Goal: Task Accomplishment & Management: Use online tool/utility

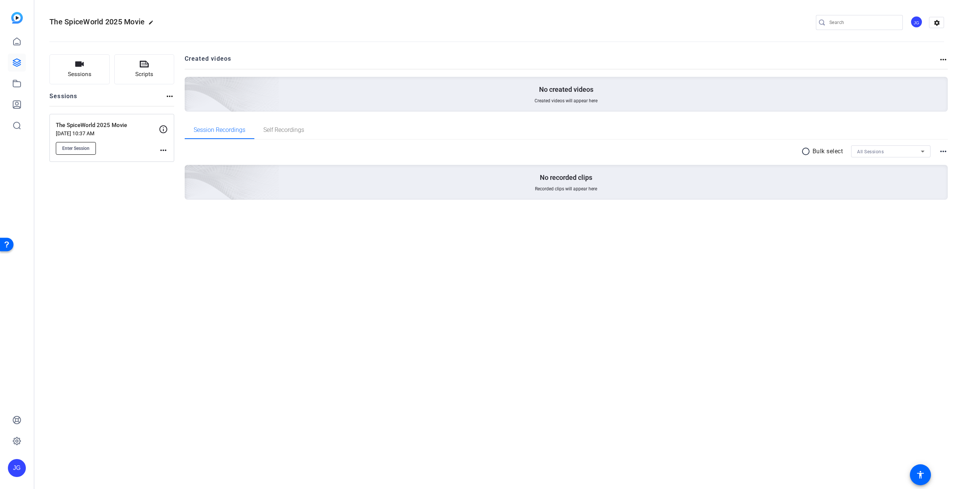
click at [85, 147] on span "Enter Session" at bounding box center [75, 148] width 27 height 6
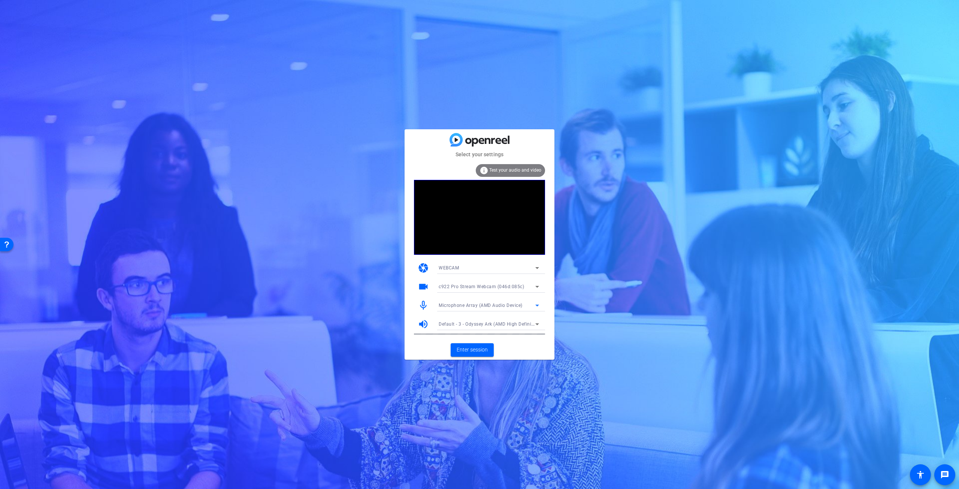
click at [530, 306] on div "Microphone Array (AMD Audio Device)" at bounding box center [487, 304] width 97 height 9
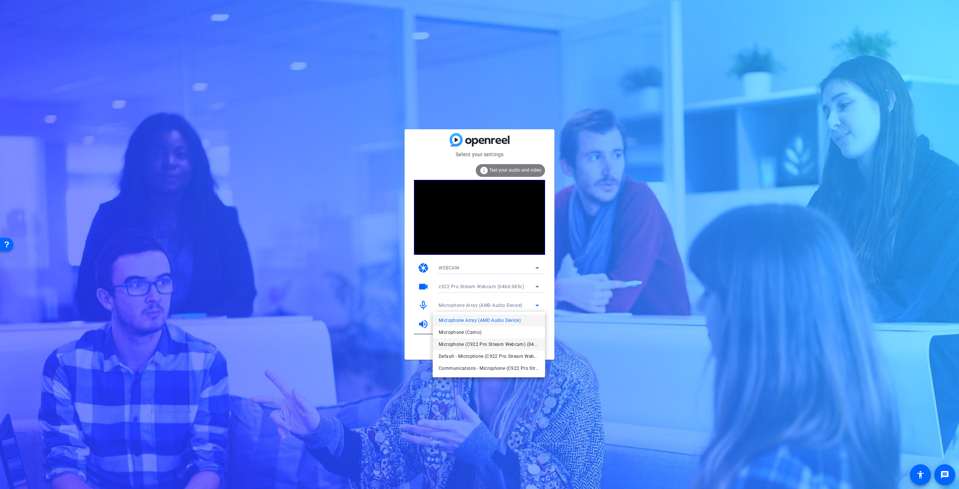
click at [494, 341] on span "Microphone (C922 Pro Stream Webcam) (046d:085c)" at bounding box center [489, 344] width 100 height 9
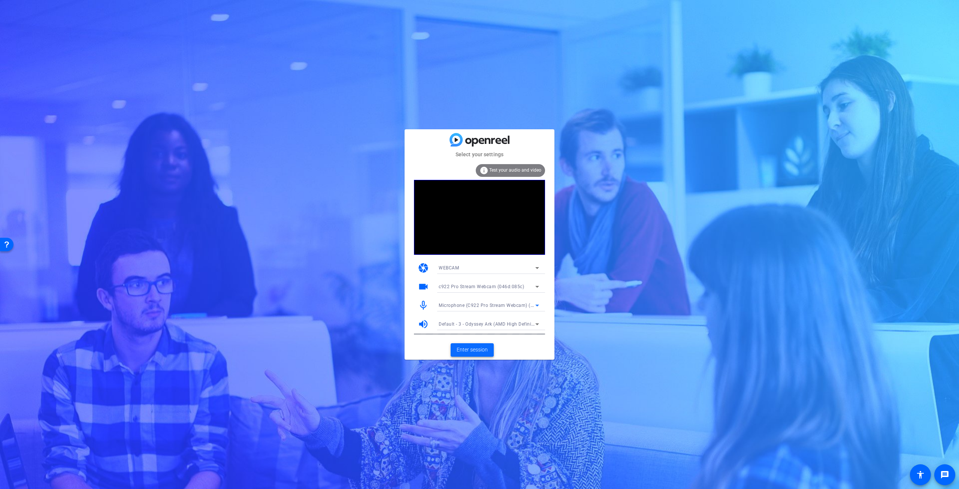
click at [482, 346] on span "Enter session" at bounding box center [472, 350] width 31 height 8
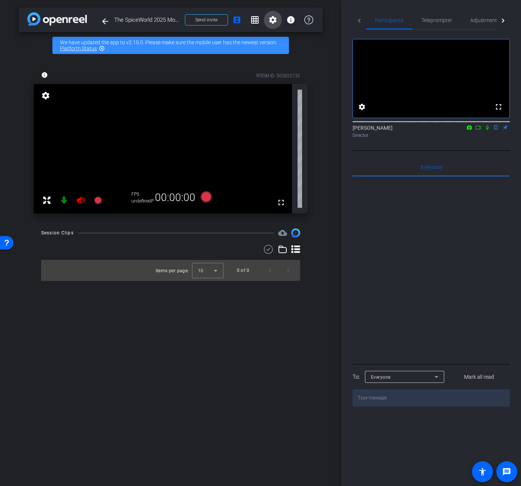
click at [274, 21] on mat-icon "settings" at bounding box center [273, 19] width 9 height 9
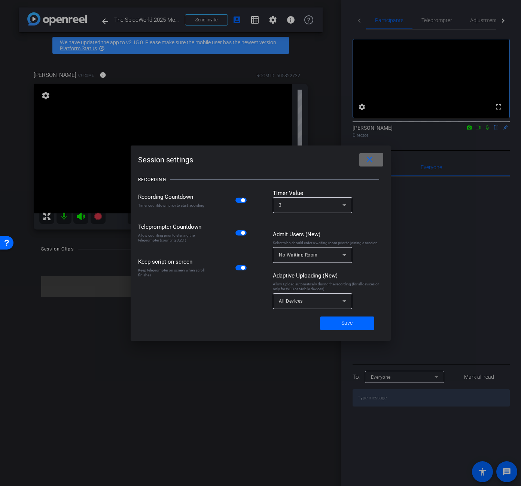
click at [375, 157] on span at bounding box center [372, 160] width 24 height 18
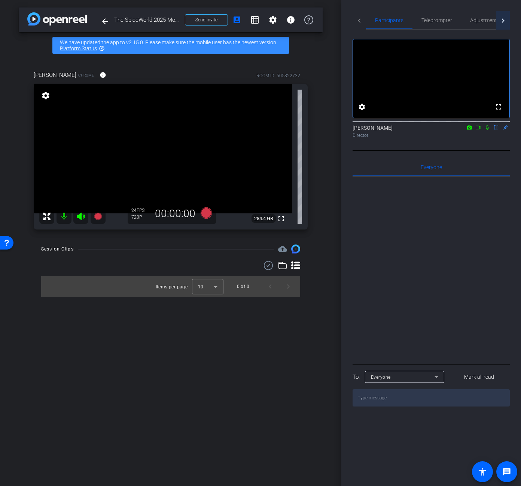
click at [502, 21] on div at bounding box center [502, 20] width 4 height 4
click at [479, 20] on span "Live" at bounding box center [482, 20] width 9 height 5
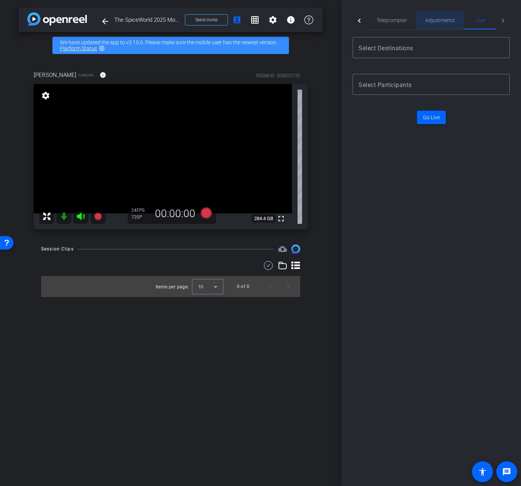
click at [447, 22] on span "Adjustments" at bounding box center [441, 20] width 30 height 5
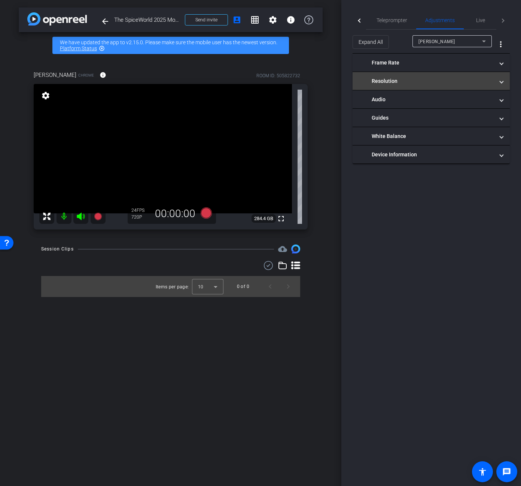
click at [501, 82] on span at bounding box center [501, 81] width 3 height 8
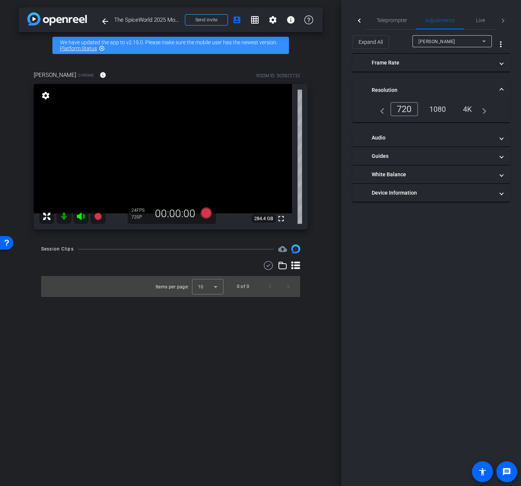
click at [444, 110] on div "1080" at bounding box center [438, 109] width 28 height 13
click at [435, 111] on div "1080" at bounding box center [438, 109] width 28 height 13
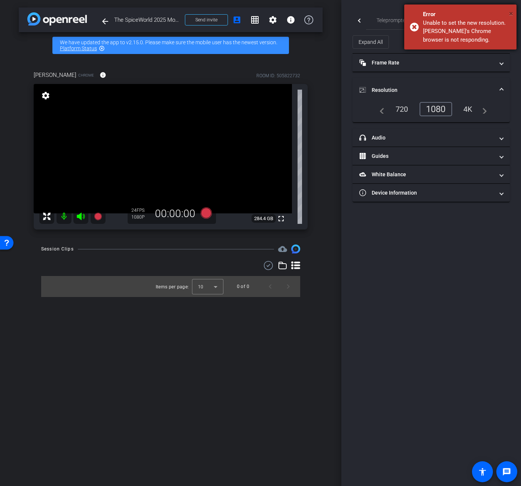
click at [511, 11] on span "×" at bounding box center [511, 13] width 4 height 9
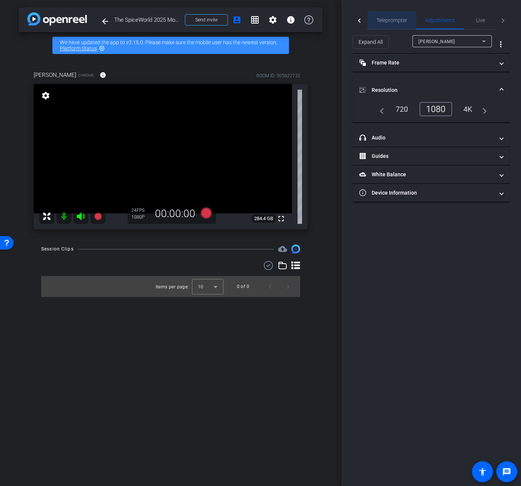
click at [387, 24] on span "Teleprompter" at bounding box center [392, 20] width 31 height 18
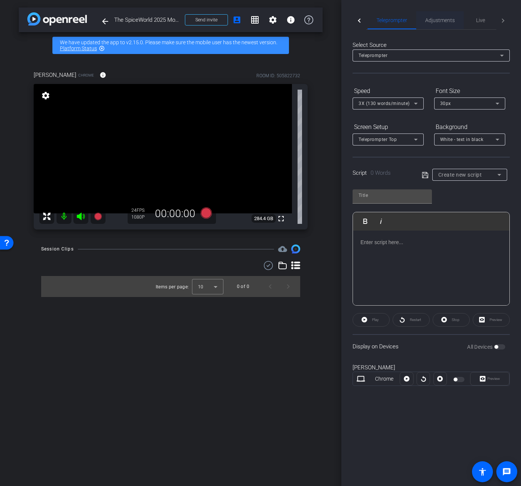
click at [443, 23] on span "Adjustments" at bounding box center [441, 20] width 30 height 5
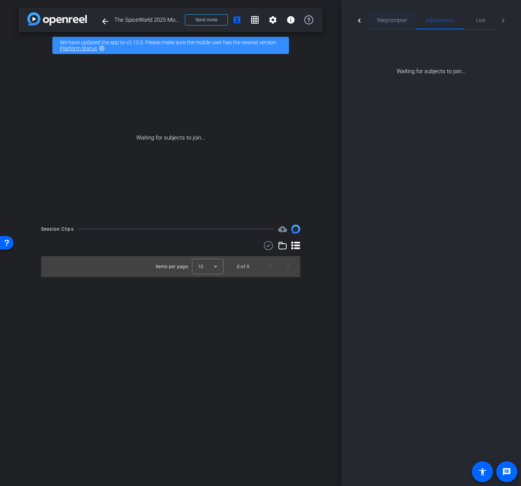
click at [382, 19] on span "Teleprompter" at bounding box center [392, 20] width 31 height 5
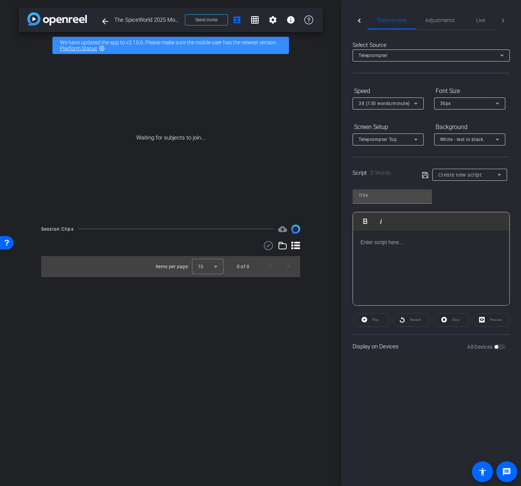
click at [360, 20] on div at bounding box center [360, 20] width 4 height 4
click at [400, 25] on span "Participants" at bounding box center [388, 20] width 28 height 18
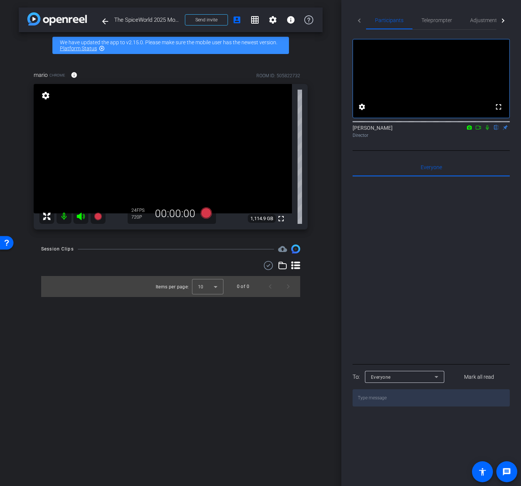
click at [486, 130] on icon at bounding box center [488, 127] width 6 height 5
click at [432, 21] on span "Teleprompter" at bounding box center [437, 20] width 31 height 5
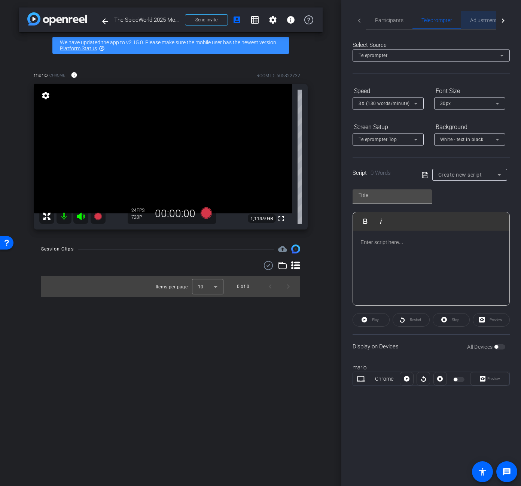
click at [489, 19] on span "Adjustments" at bounding box center [486, 20] width 30 height 5
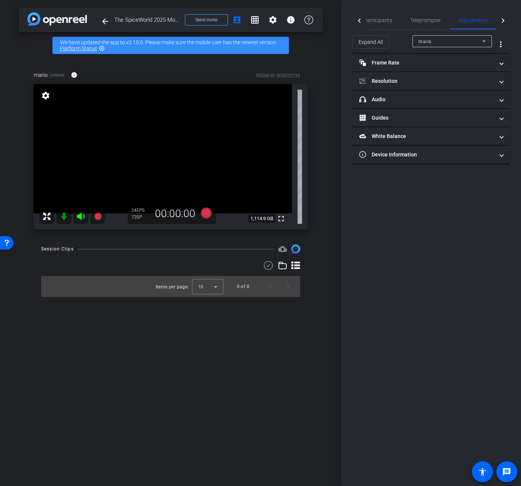
click at [474, 38] on div "mario" at bounding box center [451, 41] width 64 height 9
click at [474, 38] on div at bounding box center [260, 243] width 521 height 486
click at [388, 19] on span "Participants" at bounding box center [378, 20] width 28 height 5
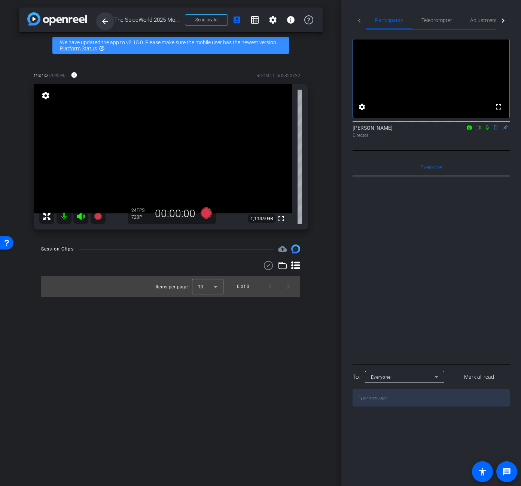
click at [106, 23] on mat-icon "arrow_back" at bounding box center [105, 21] width 9 height 9
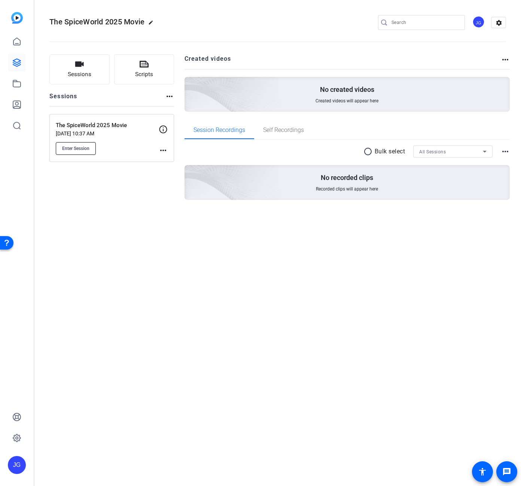
click at [77, 152] on button "Enter Session" at bounding box center [76, 148] width 40 height 13
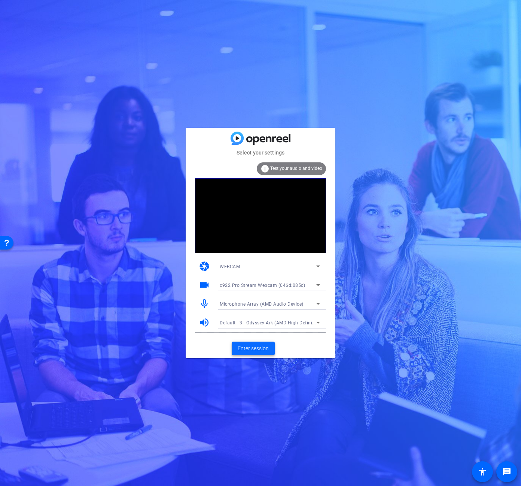
click at [261, 351] on span "Enter session" at bounding box center [253, 348] width 31 height 8
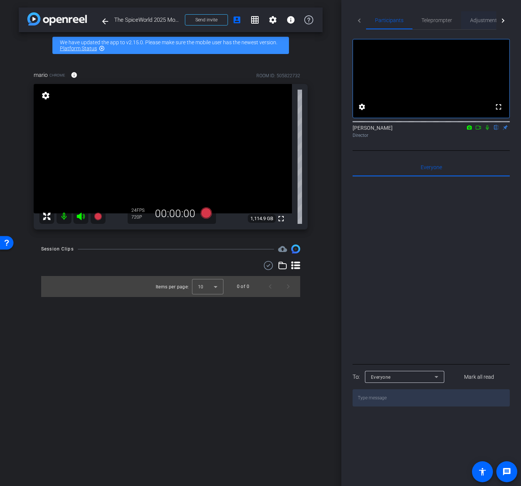
click at [491, 22] on span "Adjustments" at bounding box center [486, 20] width 30 height 5
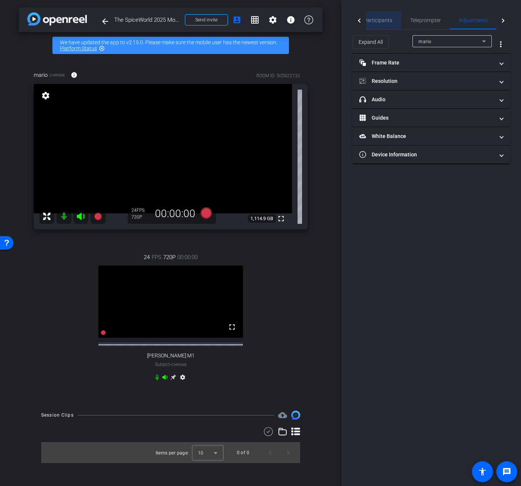
click at [388, 24] on span "Participants" at bounding box center [378, 20] width 28 height 18
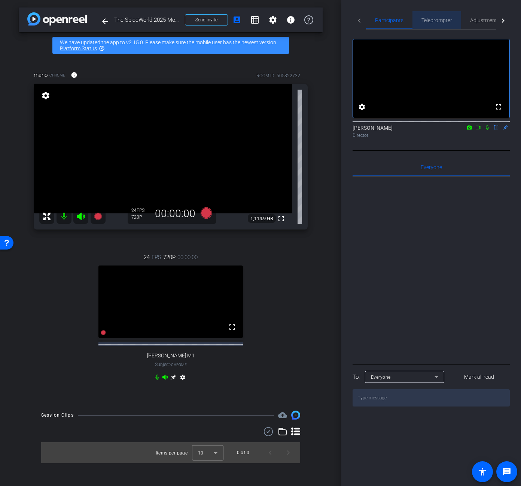
click at [443, 21] on span "Teleprompter" at bounding box center [437, 20] width 31 height 5
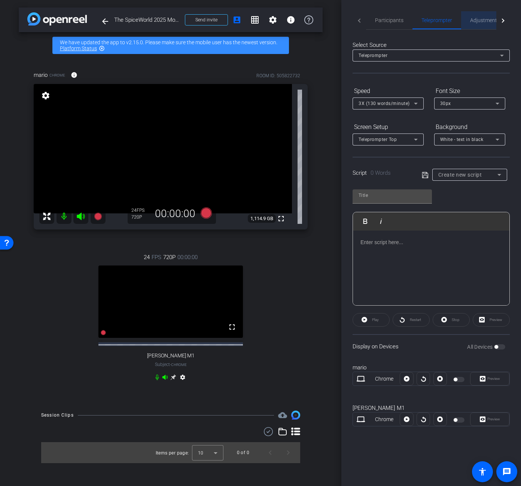
click at [491, 20] on span "Adjustments" at bounding box center [486, 20] width 30 height 5
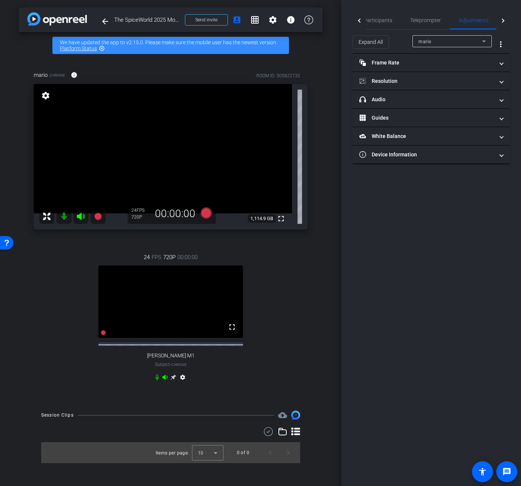
click at [480, 41] on div "mario" at bounding box center [451, 41] width 64 height 9
click at [453, 70] on mat-option "Arthur M1" at bounding box center [452, 68] width 79 height 12
click at [503, 64] on mat-expansion-panel-header "Frame Rate Frame Rate" at bounding box center [431, 63] width 157 height 18
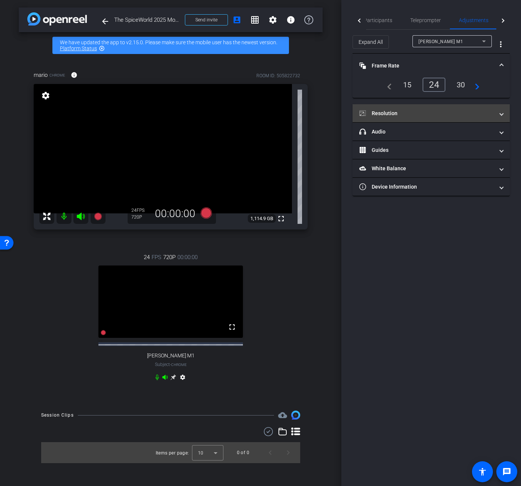
click at [503, 114] on span at bounding box center [501, 113] width 3 height 8
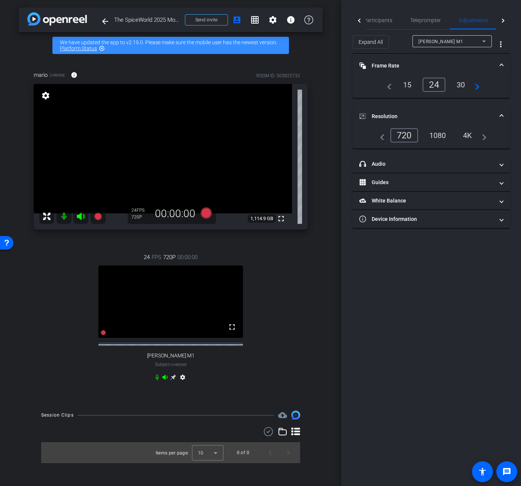
click at [439, 133] on div "1080" at bounding box center [438, 135] width 28 height 13
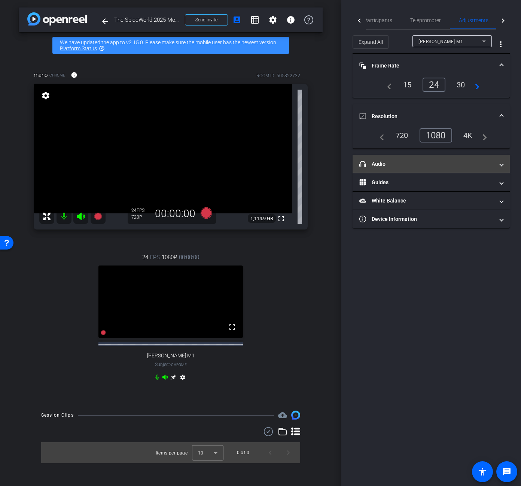
click at [505, 166] on mat-expansion-panel-header "headphone icon Audio" at bounding box center [431, 164] width 157 height 18
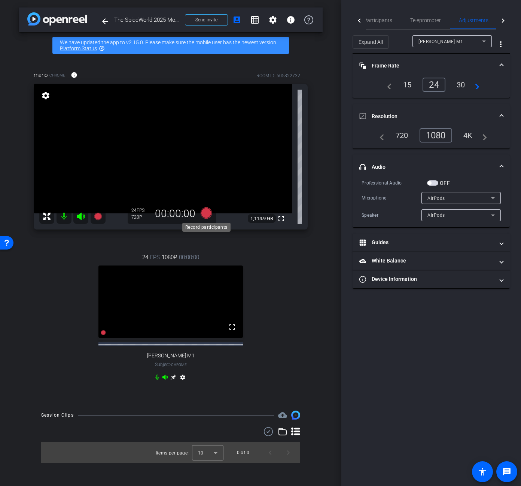
click at [210, 213] on icon at bounding box center [206, 212] width 11 height 11
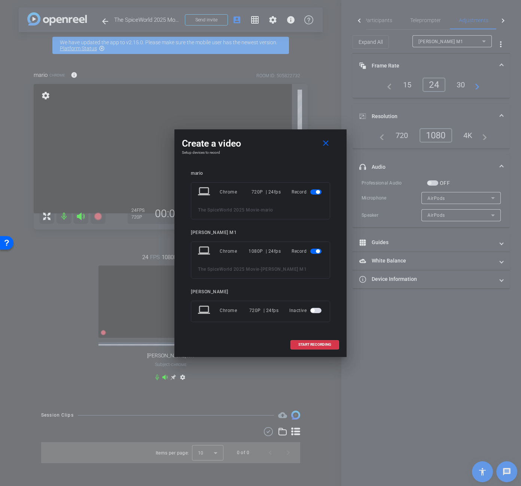
click at [314, 192] on span "button" at bounding box center [316, 191] width 11 height 5
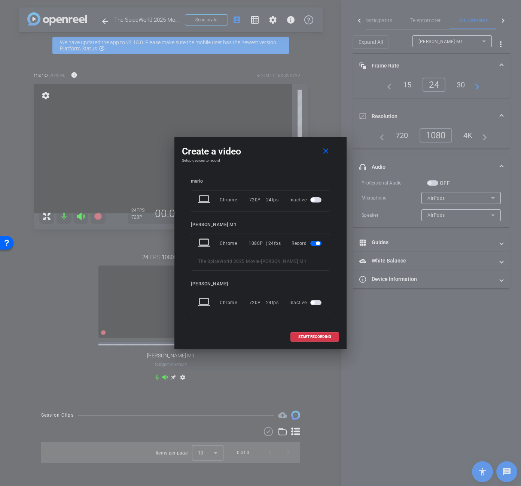
click at [315, 302] on span "button" at bounding box center [316, 302] width 11 height 5
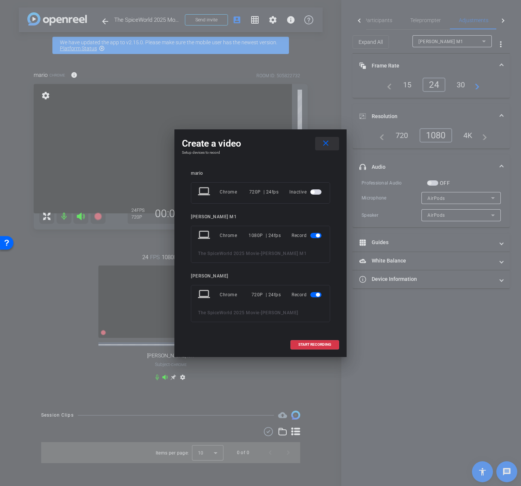
drag, startPoint x: 327, startPoint y: 143, endPoint x: 404, endPoint y: 96, distance: 90.5
click at [328, 143] on mat-icon "close" at bounding box center [325, 143] width 9 height 9
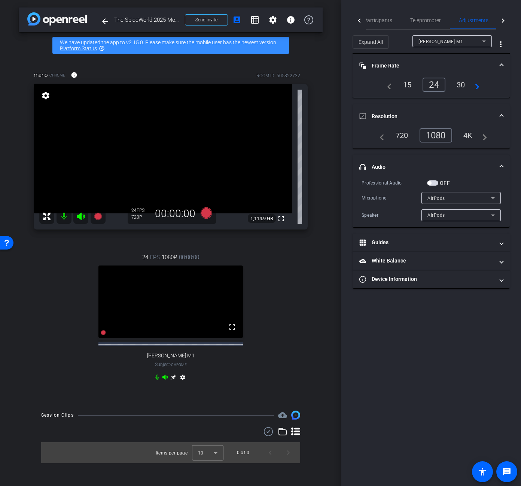
click at [482, 40] on icon at bounding box center [484, 41] width 9 height 9
click at [468, 37] on div at bounding box center [260, 243] width 521 height 486
click at [207, 215] on icon at bounding box center [206, 212] width 11 height 11
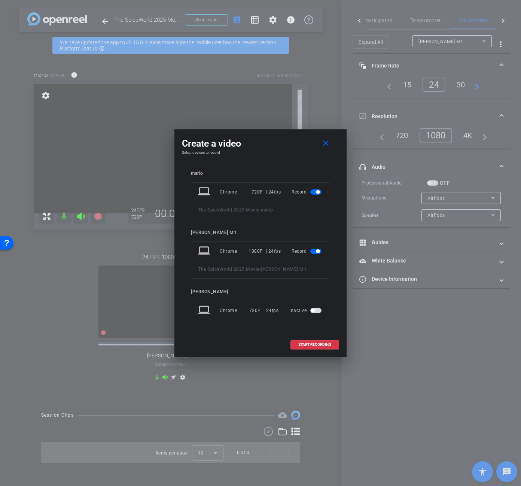
click at [318, 191] on span "button" at bounding box center [318, 192] width 4 height 4
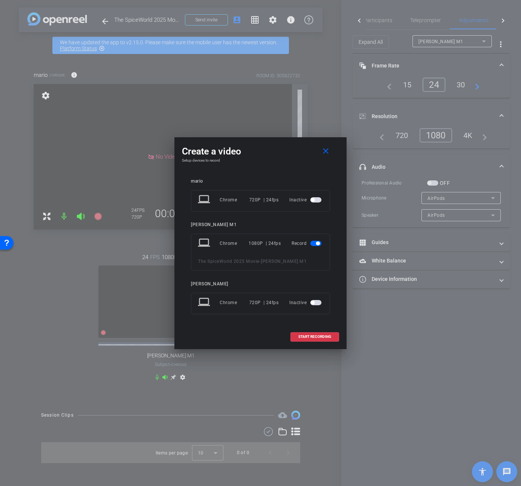
click at [314, 301] on span "button" at bounding box center [313, 302] width 4 height 4
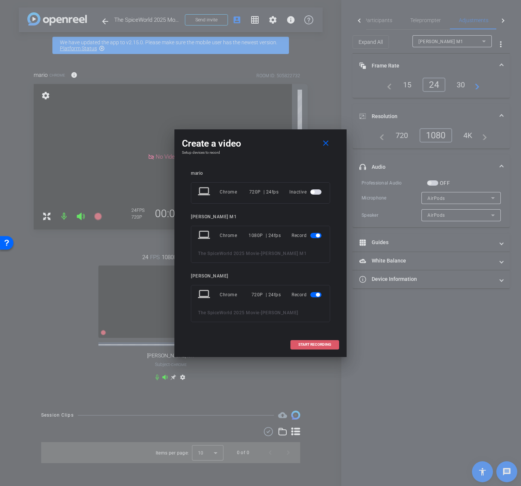
click at [324, 346] on span at bounding box center [315, 344] width 48 height 18
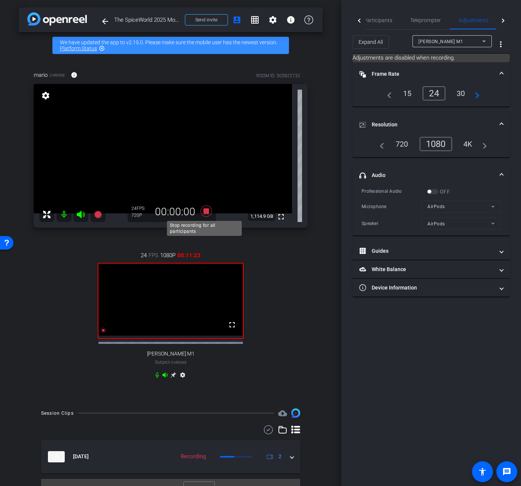
click at [208, 212] on icon at bounding box center [206, 210] width 18 height 13
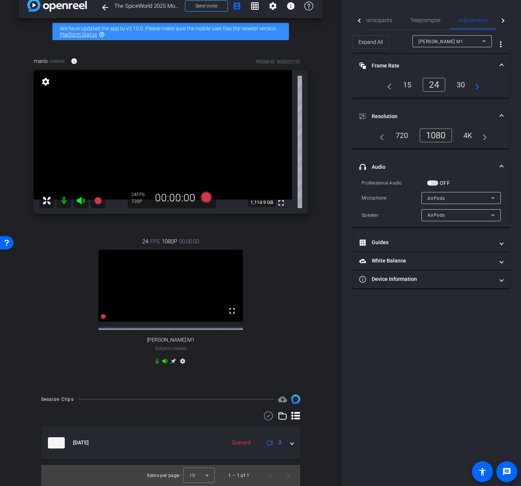
scroll to position [20, 0]
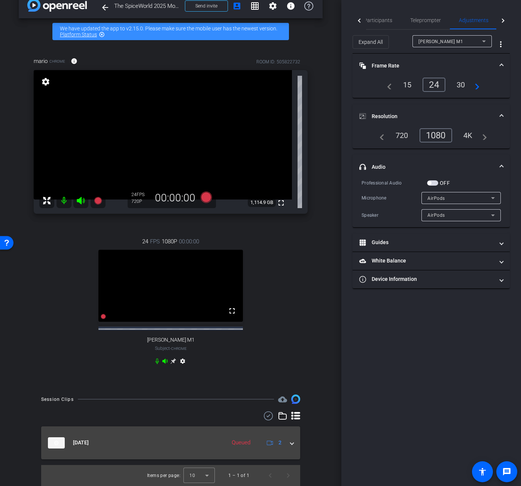
click at [291, 445] on mat-expansion-panel-header "Oct 6, 2025 Queued 2" at bounding box center [170, 442] width 259 height 33
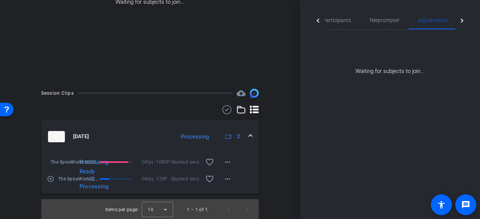
scroll to position [136, 0]
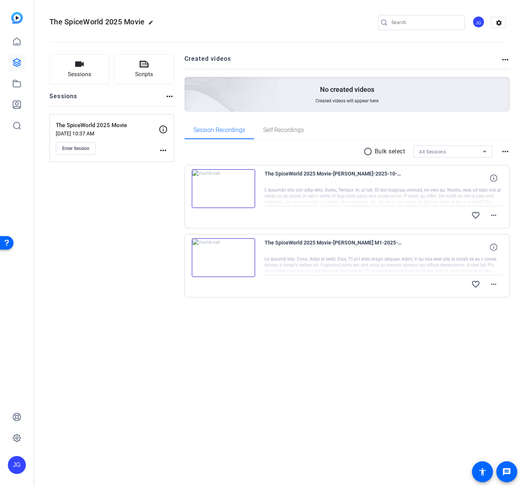
click at [223, 261] on img at bounding box center [224, 257] width 64 height 39
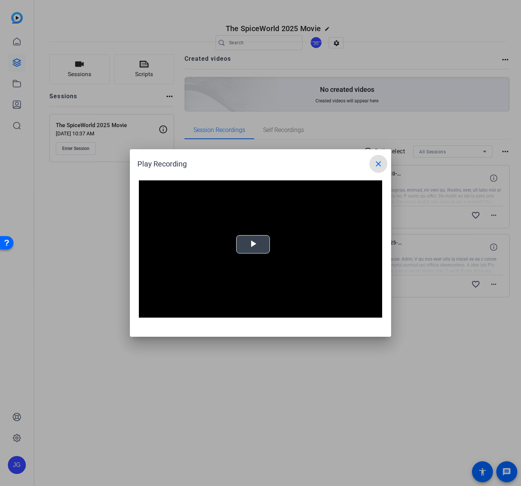
click at [253, 244] on span "Video Player" at bounding box center [253, 244] width 0 height 0
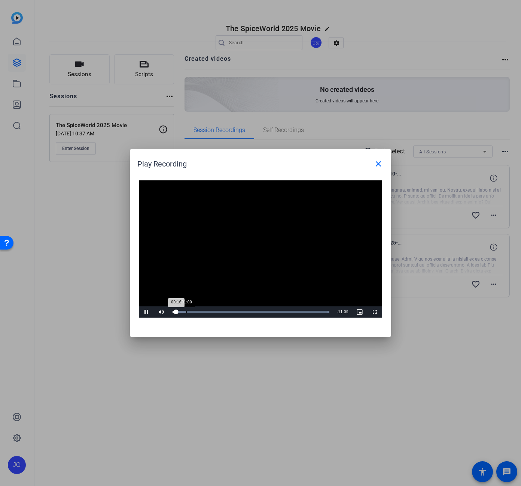
click at [187, 313] on div "Loaded : 100.00% 01:00 00:16" at bounding box center [251, 311] width 164 height 11
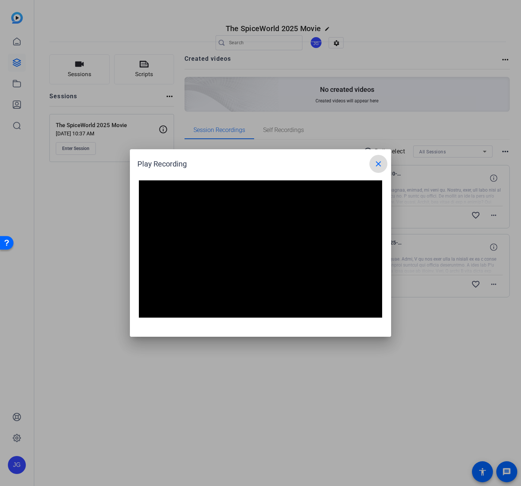
click at [379, 166] on mat-icon "close" at bounding box center [378, 163] width 9 height 9
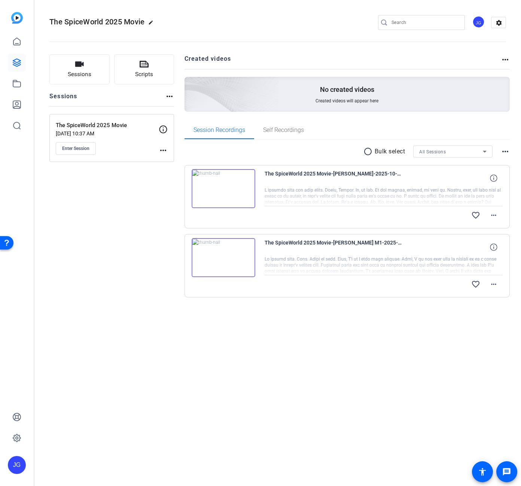
click at [453, 402] on div "The SpiceWorld 2025 Movie edit JG settings Sessions Scripts Sessions more_horiz…" at bounding box center [277, 243] width 487 height 486
